Goal: Information Seeking & Learning: Learn about a topic

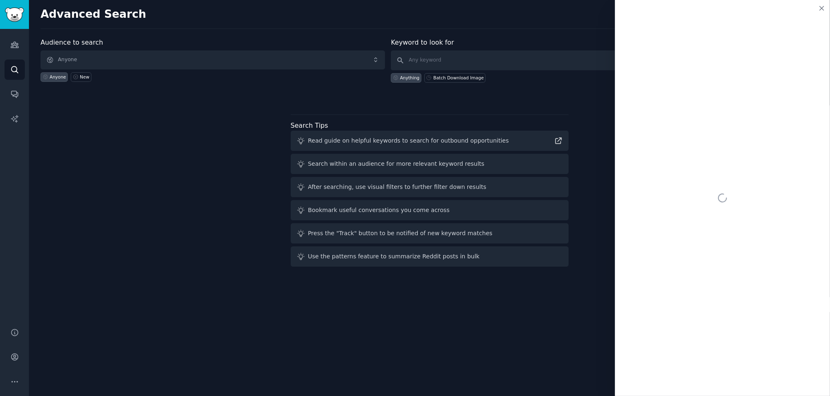
click at [445, 313] on div "Advanced Search Info Audience to search Anyone Anyone New Keyword to look for A…" at bounding box center [429, 198] width 801 height 396
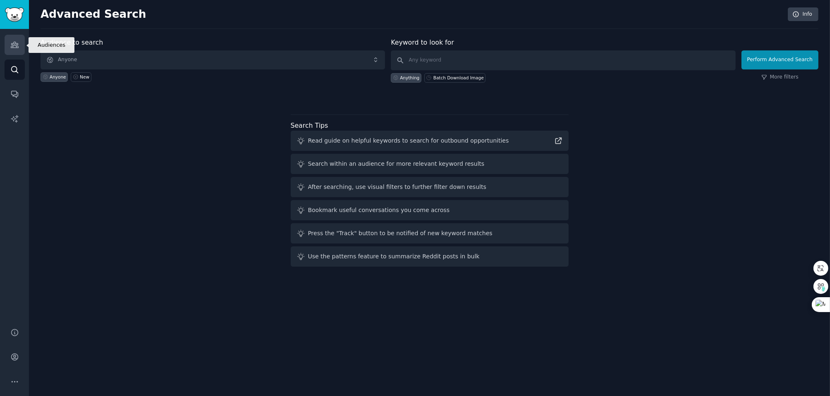
click at [15, 48] on icon "Sidebar" at bounding box center [14, 45] width 9 height 9
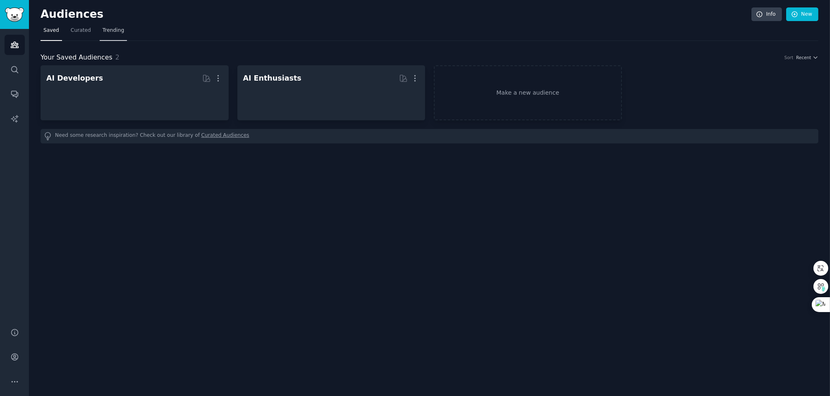
click at [112, 25] on link "Trending" at bounding box center [113, 32] width 27 height 17
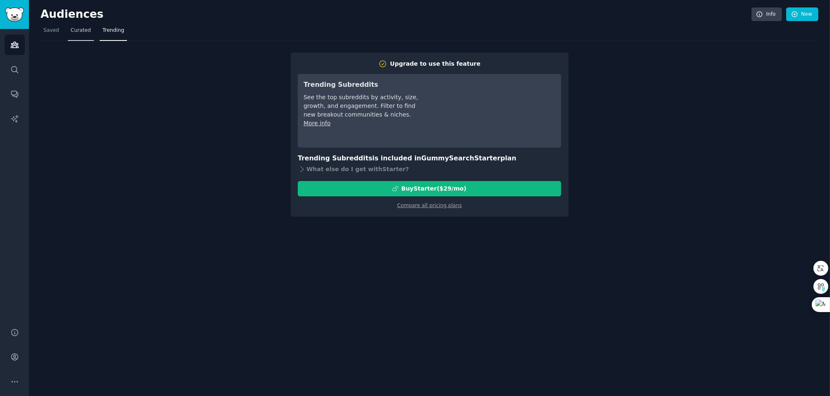
click at [77, 31] on span "Curated" at bounding box center [81, 30] width 20 height 7
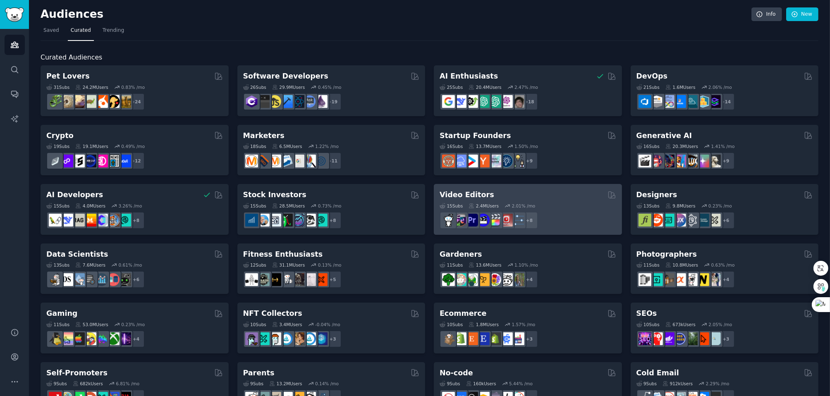
click at [579, 201] on div "15 Sub s 2.4M Users 2.01 % /mo r/videomaker, r/buildapcvideoediting, r/iMovie, …" at bounding box center [528, 214] width 177 height 29
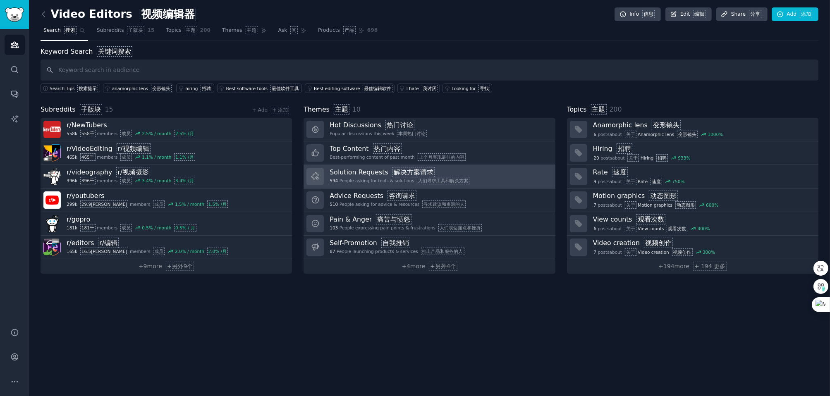
click at [490, 168] on link "Solution Requests 解决方案请求 594 People asking for tools & solutions 人们寻求工具和解决方案" at bounding box center [430, 177] width 252 height 24
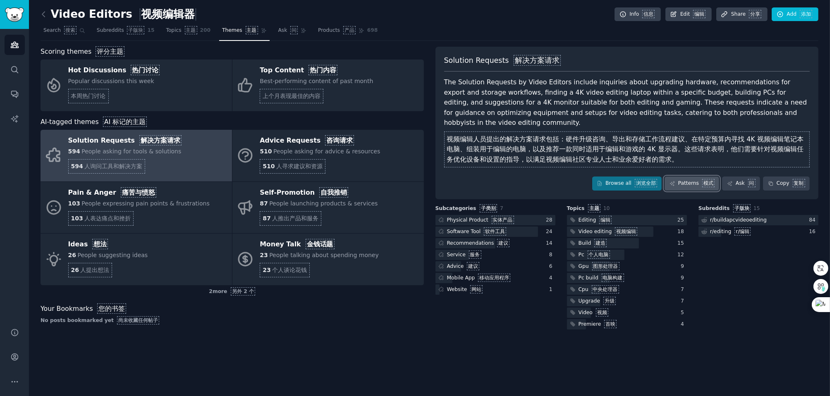
click at [695, 185] on link "Patterns 模式" at bounding box center [692, 184] width 55 height 14
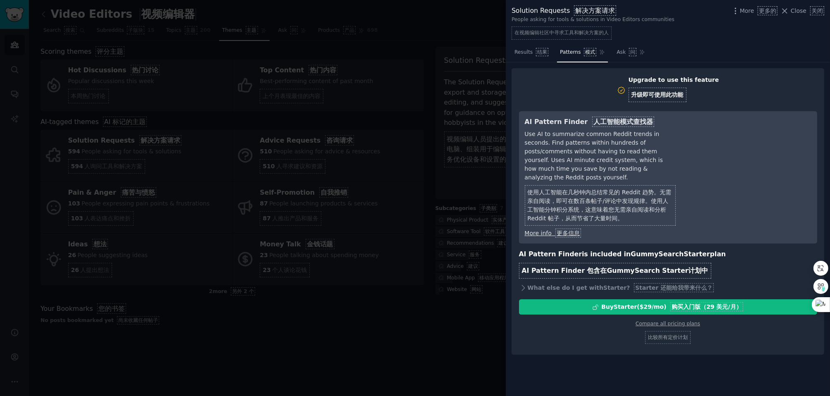
click at [460, 59] on div at bounding box center [415, 198] width 830 height 396
